Goal: Complete application form

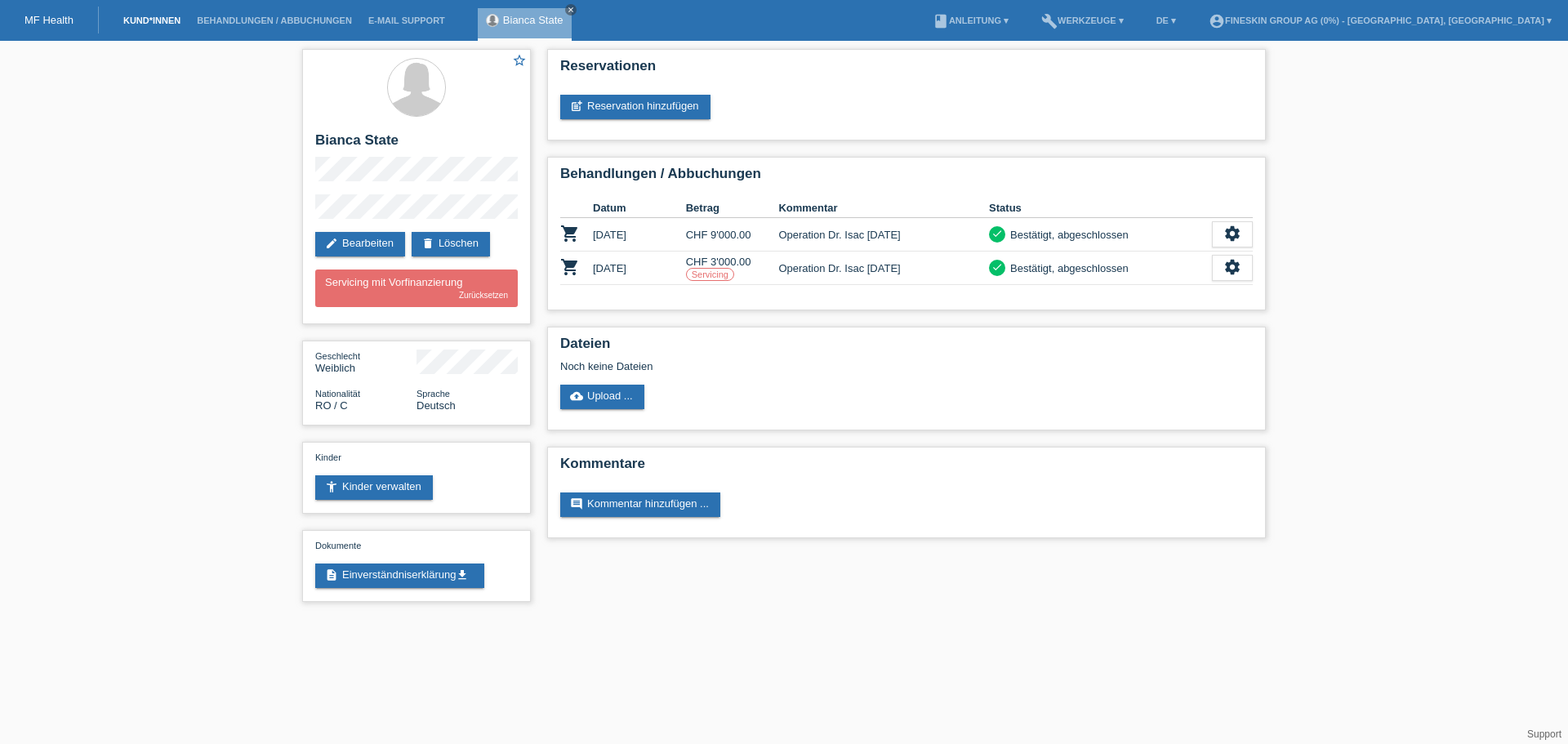
click at [167, 20] on link "Kund*innen" at bounding box center [152, 20] width 74 height 10
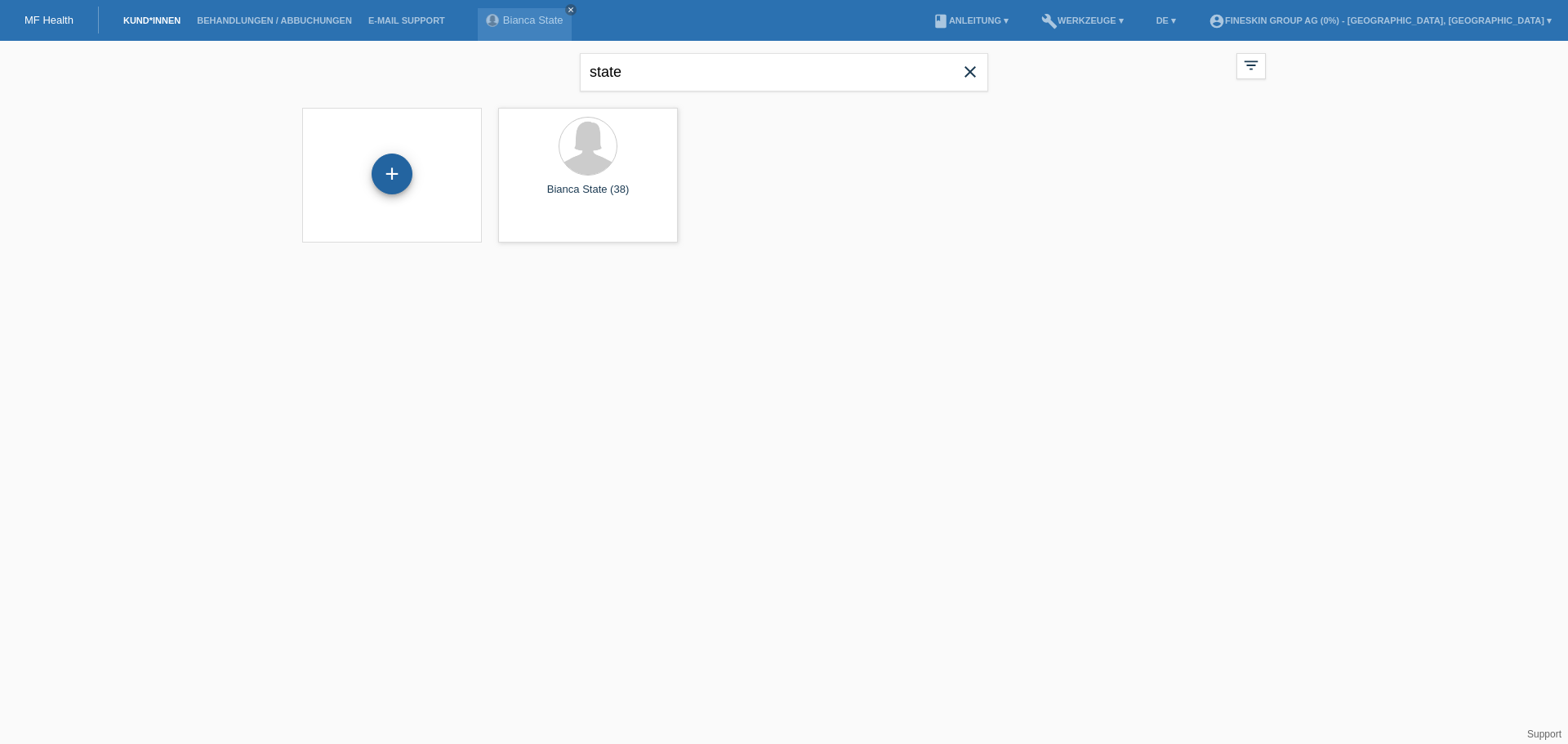
click at [392, 181] on div "+" at bounding box center [392, 174] width 41 height 41
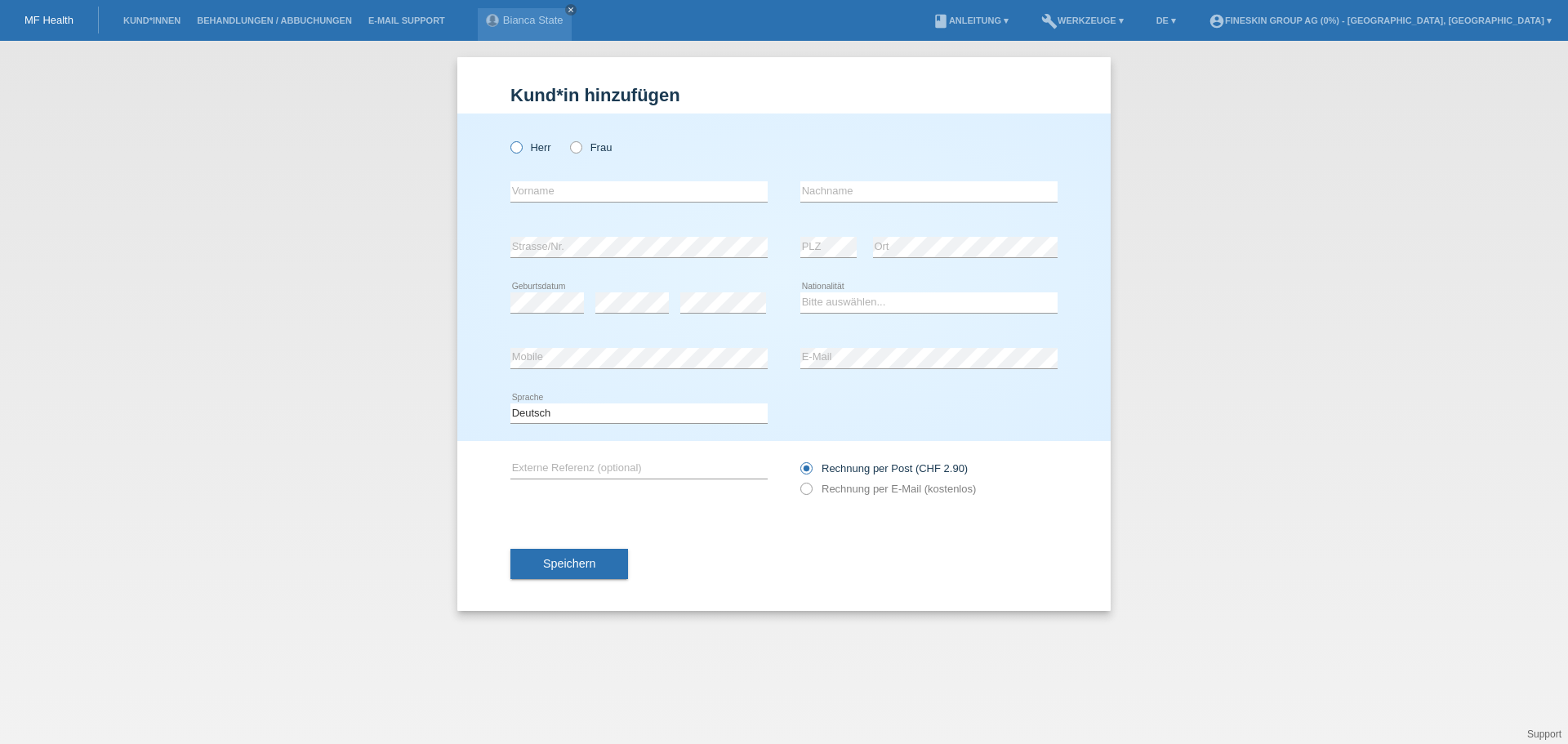
click at [538, 143] on label "Herr" at bounding box center [531, 147] width 41 height 12
click at [521, 143] on input "Herr" at bounding box center [515, 146] width 10 height 10
radio input "true"
click at [571, 192] on input "text" at bounding box center [639, 192] width 257 height 20
type input "[PERSON_NAME]"
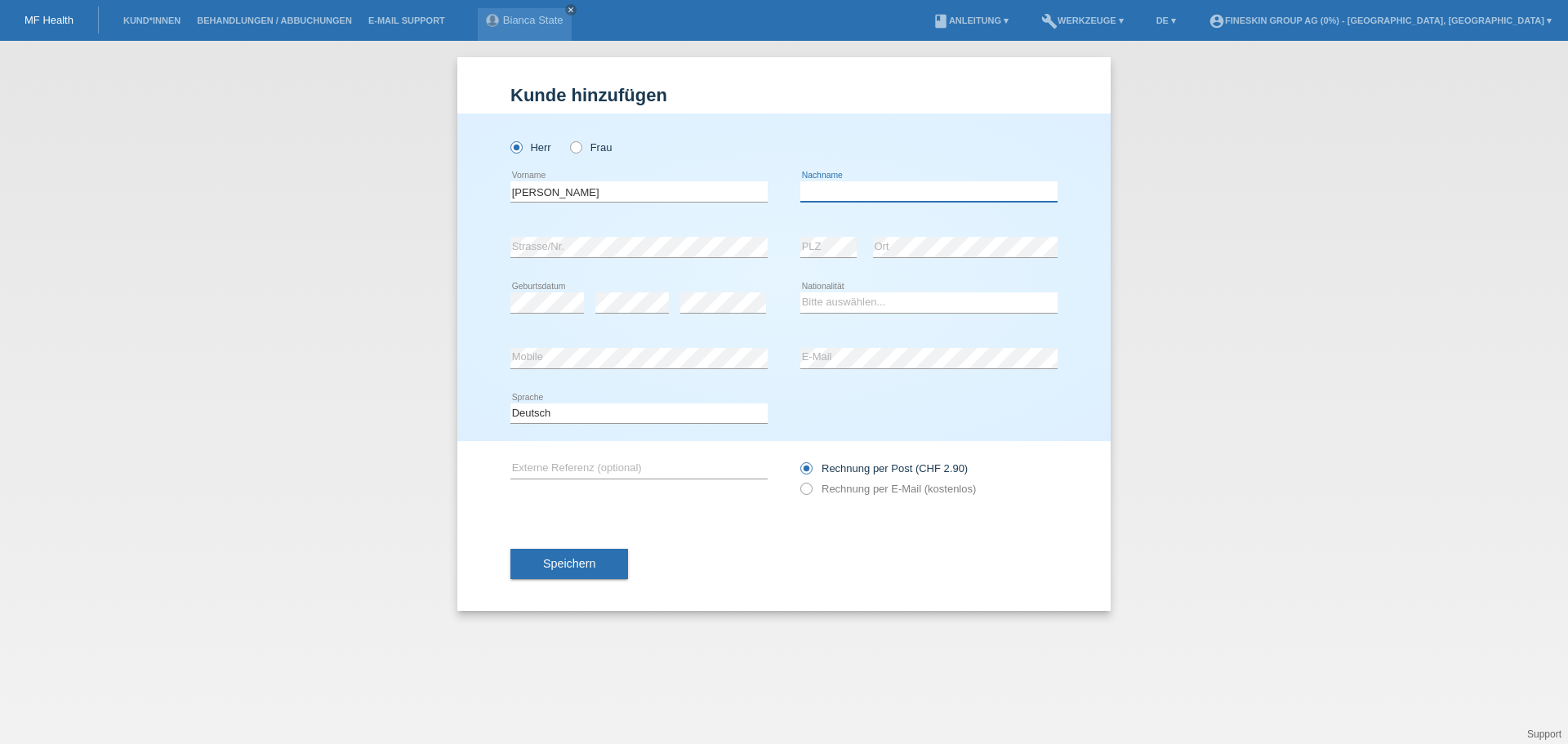
click at [818, 194] on input "text" at bounding box center [929, 192] width 257 height 20
type input "g"
type input "Grossenbacher"
click at [837, 301] on select "Bitte auswählen... Schweiz Deutschland Liechtenstein Österreich ------------ Af…" at bounding box center [929, 302] width 257 height 20
select select "CH"
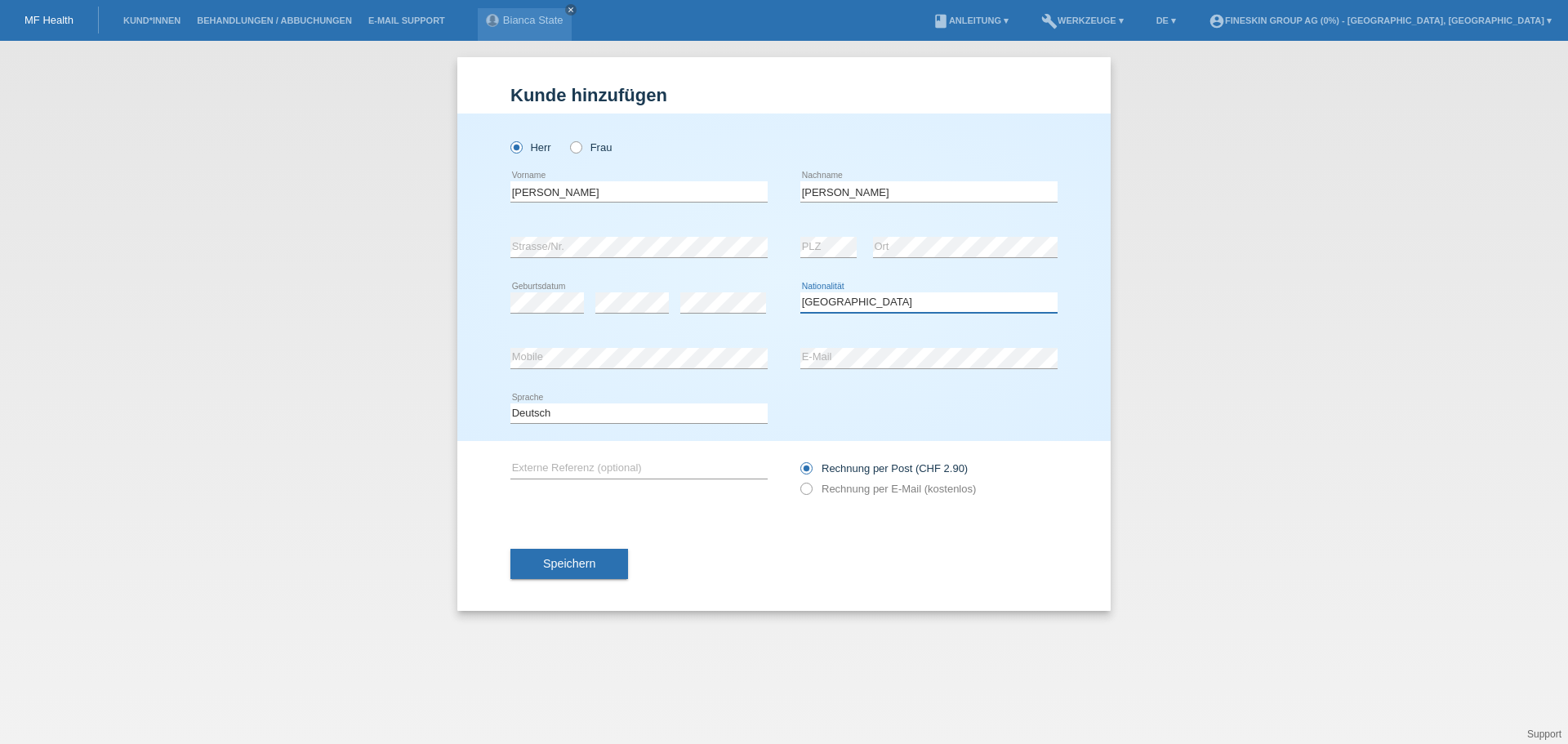
click at [801, 292] on select "Bitte auswählen... Schweiz Deutschland Liechtenstein Österreich ------------ Af…" at bounding box center [929, 302] width 257 height 20
click at [905, 488] on label "Rechnung per E-Mail (kostenlos)" at bounding box center [888, 489] width 176 height 12
click at [811, 488] on input "Rechnung per E-Mail (kostenlos)" at bounding box center [805, 494] width 10 height 20
radio input "true"
click at [588, 565] on span "Speichern" at bounding box center [569, 563] width 52 height 13
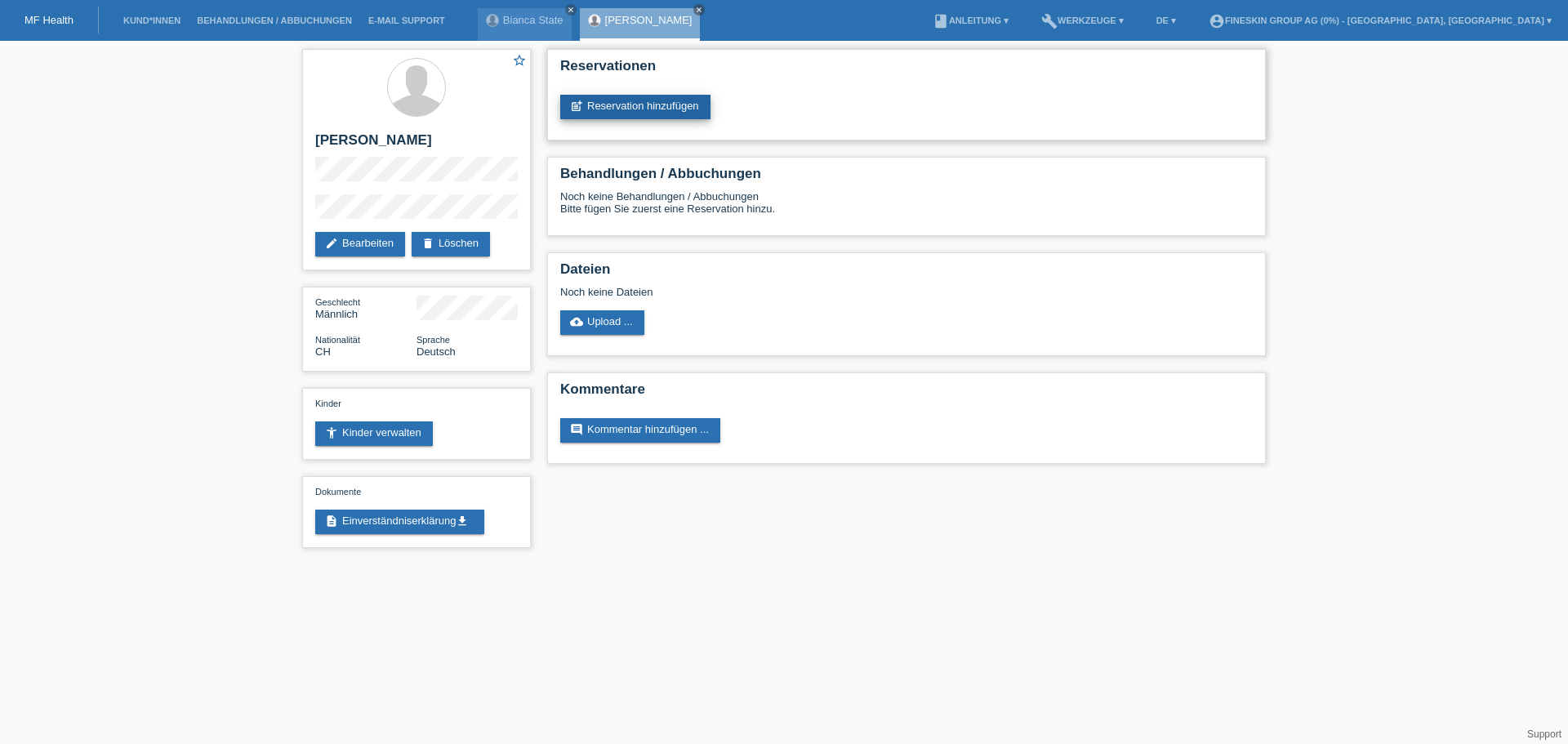
drag, startPoint x: 673, startPoint y: 102, endPoint x: 682, endPoint y: 101, distance: 9.1
click at [673, 102] on link "post_add Reservation hinzufügen" at bounding box center [635, 107] width 150 height 24
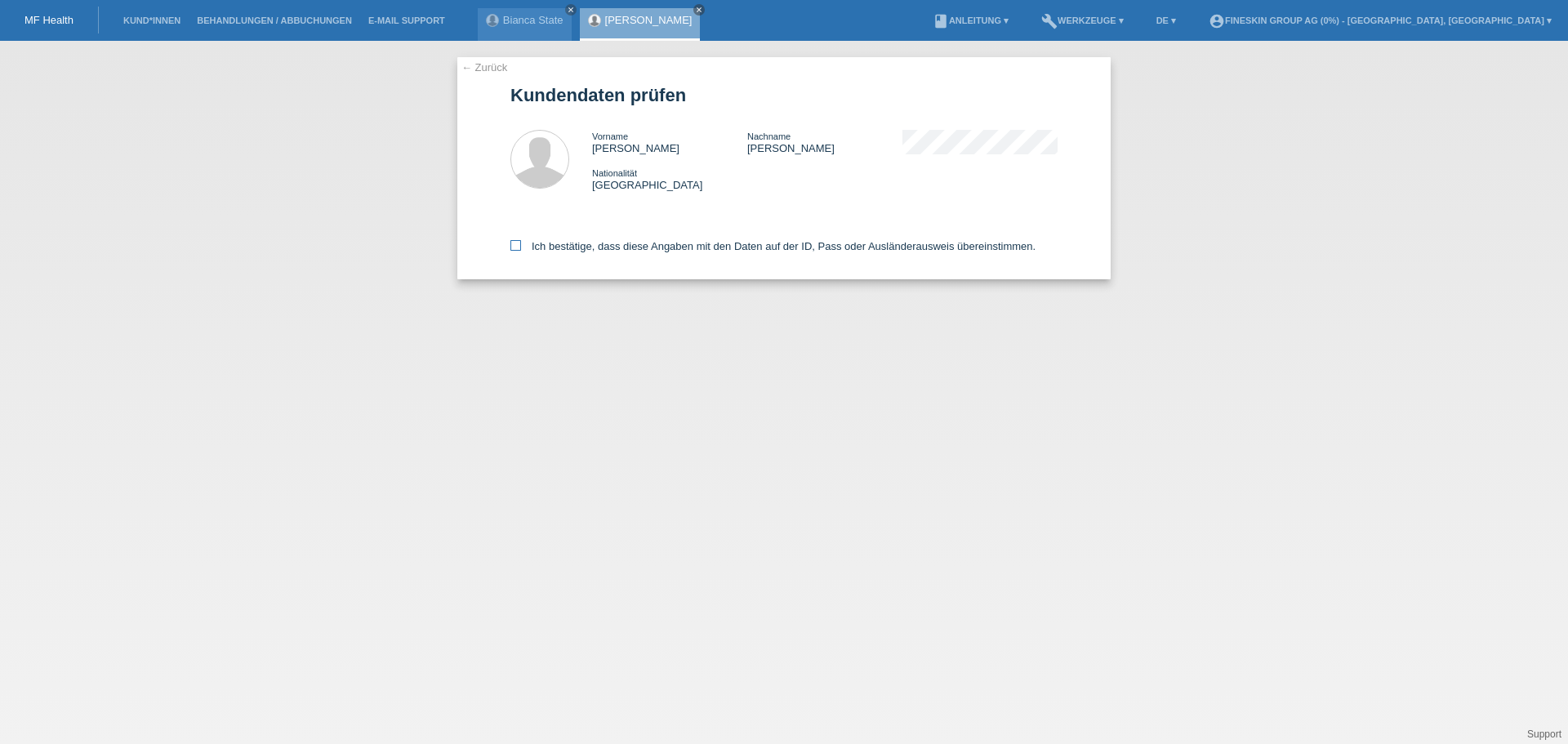
click at [701, 242] on label "Ich bestätige, dass diese Angaben mit den Daten auf der ID, Pass oder Ausländer…" at bounding box center [773, 246] width 525 height 12
click at [521, 242] on input "Ich bestätige, dass diese Angaben mit den Daten auf der ID, Pass oder Ausländer…" at bounding box center [515, 245] width 10 height 10
checkbox input "true"
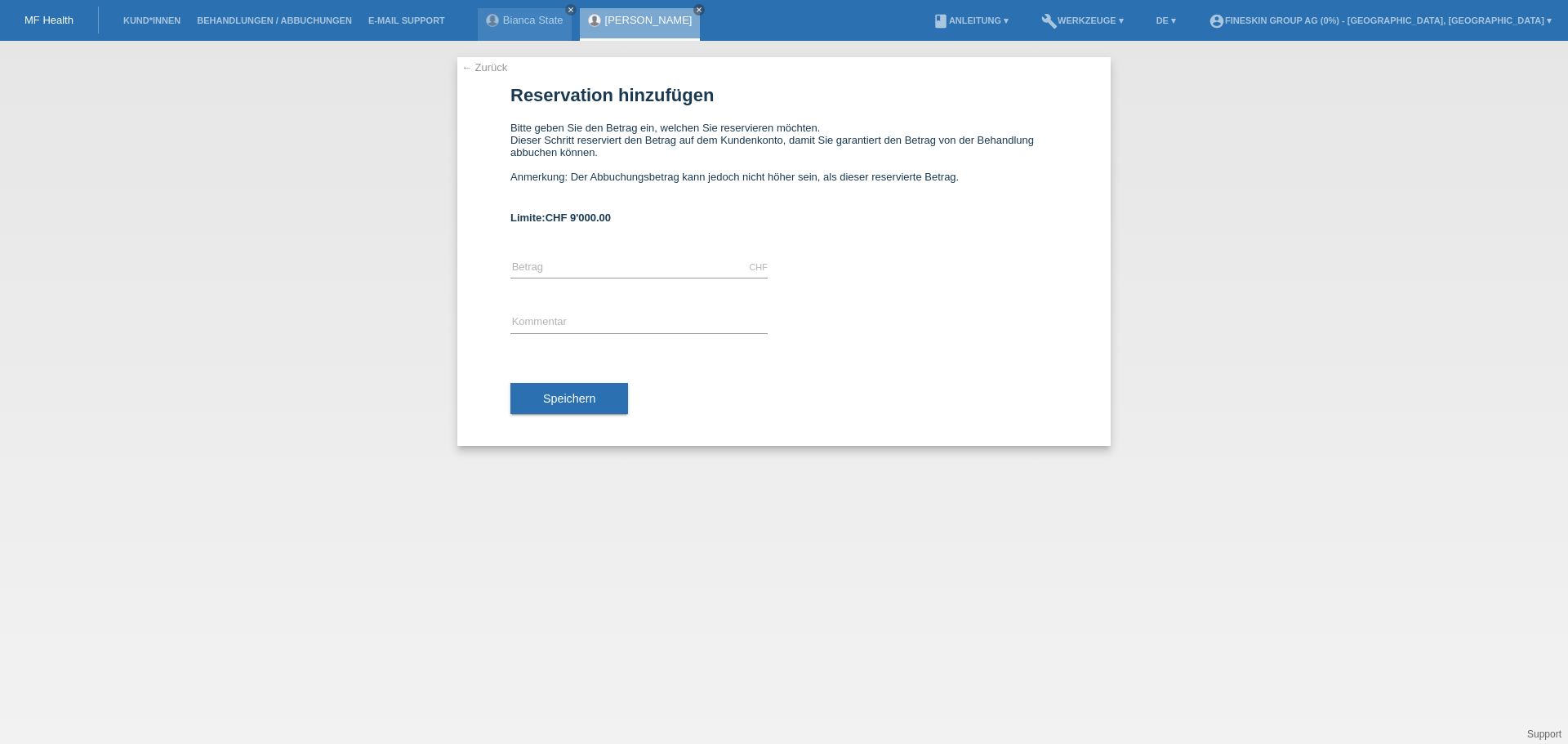
click at [602, 256] on div "CHF error [GEOGRAPHIC_DATA]" at bounding box center [639, 268] width 257 height 56
click at [602, 264] on input "text" at bounding box center [639, 267] width 257 height 20
